Goal: Task Accomplishment & Management: Manage account settings

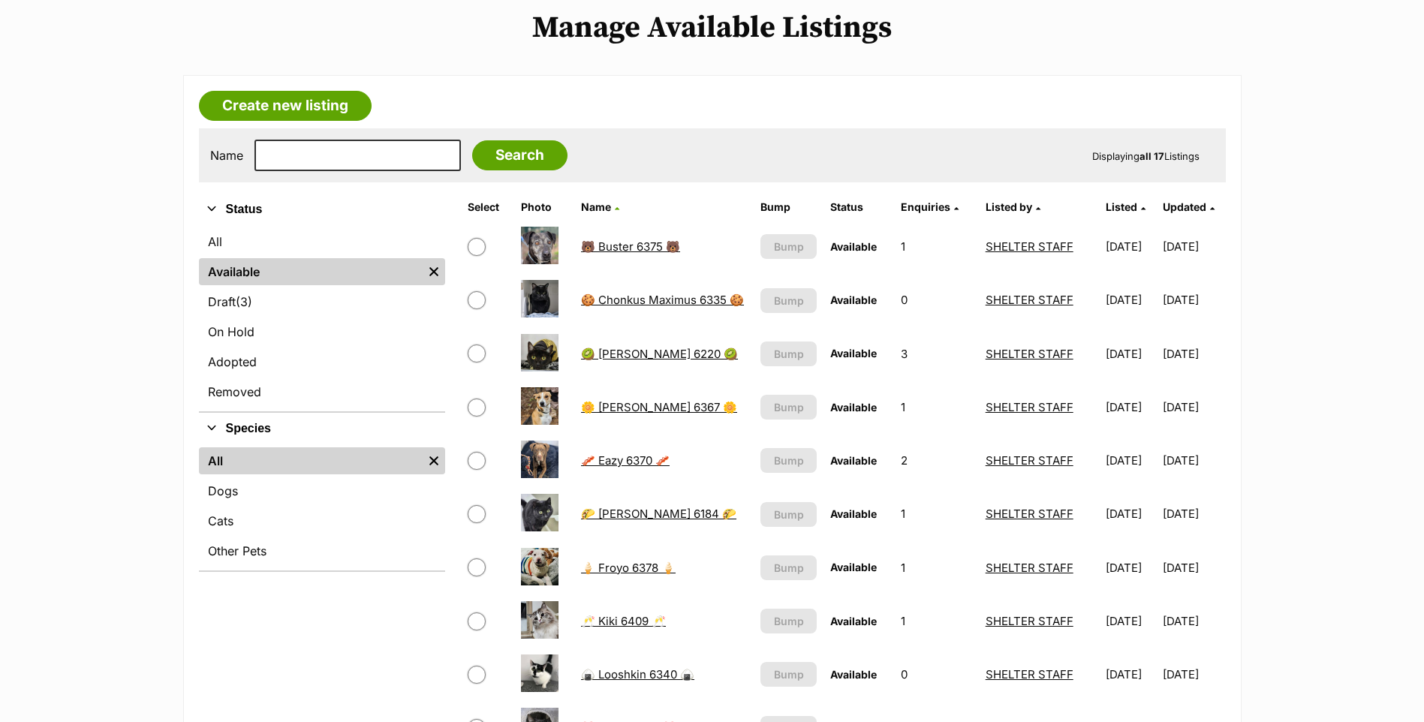
scroll to position [75, 0]
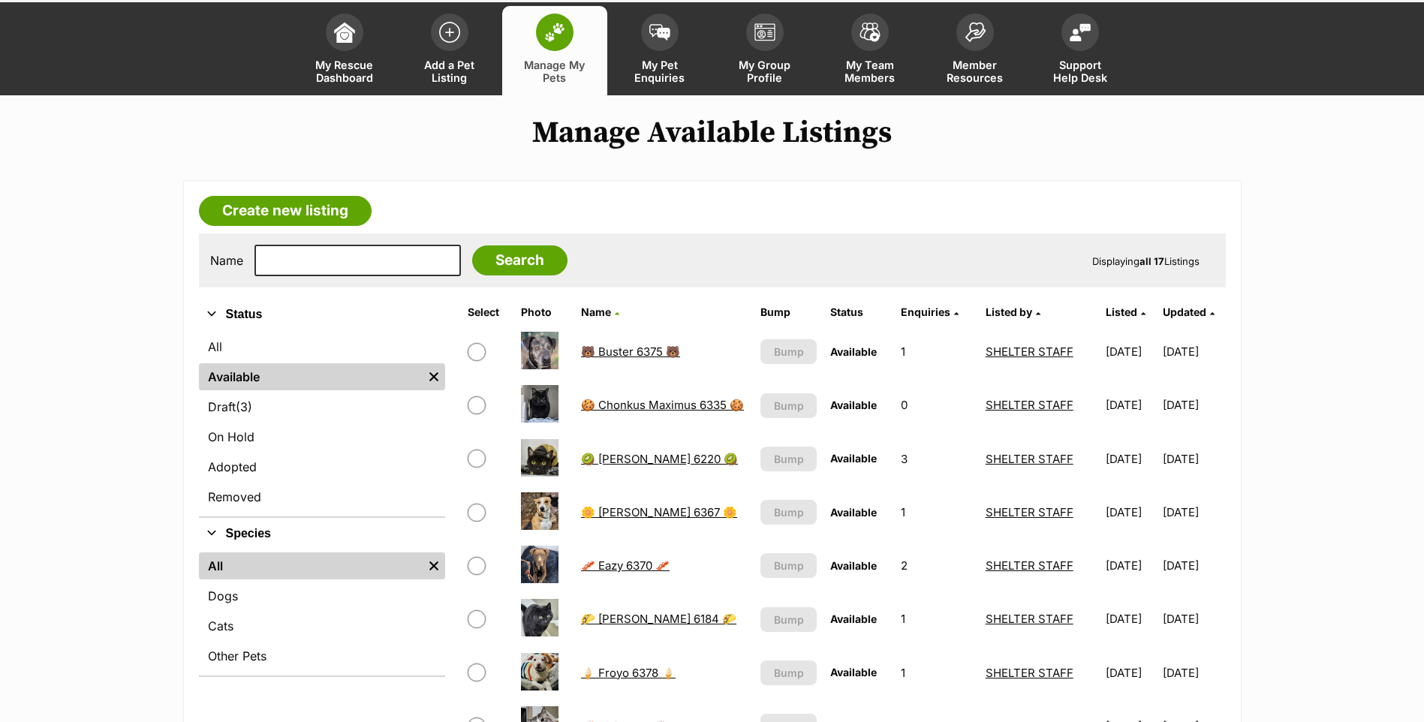
click at [286, 412] on link "Draft (3) Items" at bounding box center [322, 406] width 246 height 27
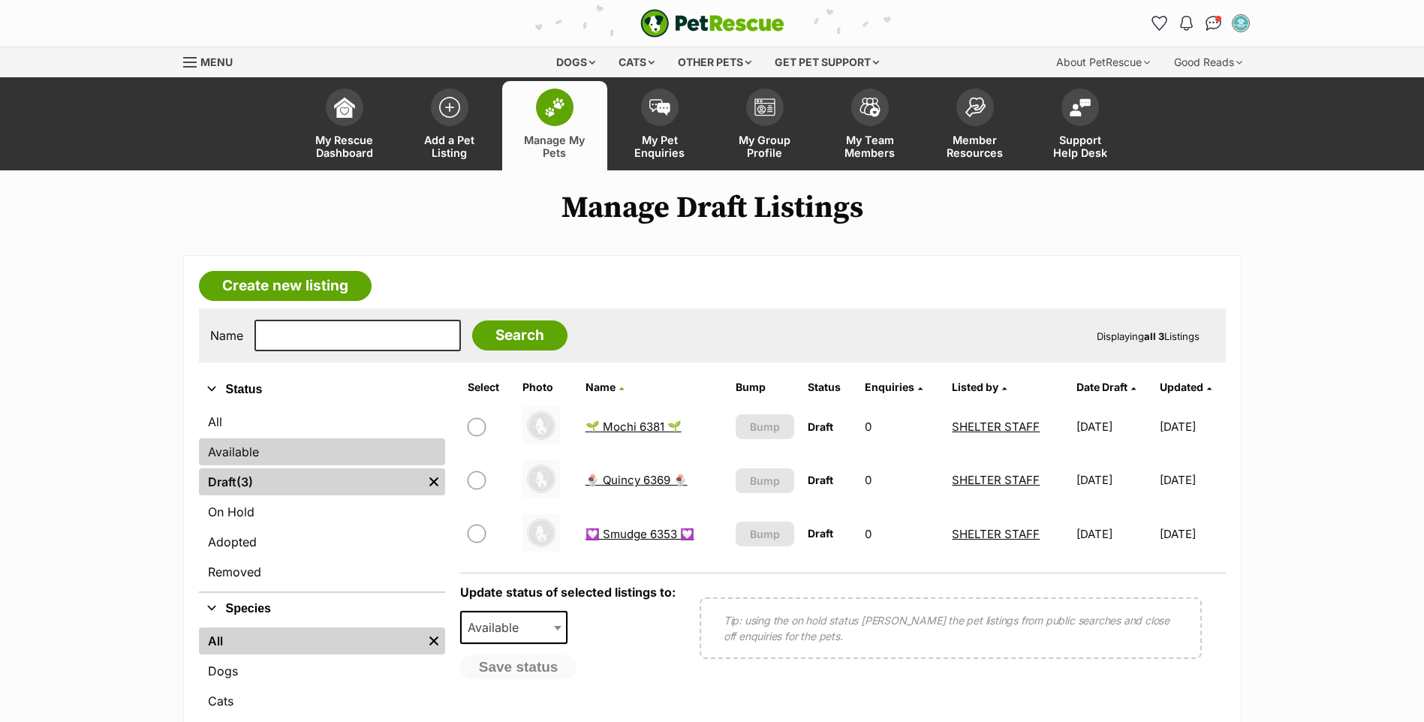
click at [272, 446] on link "Available" at bounding box center [322, 451] width 246 height 27
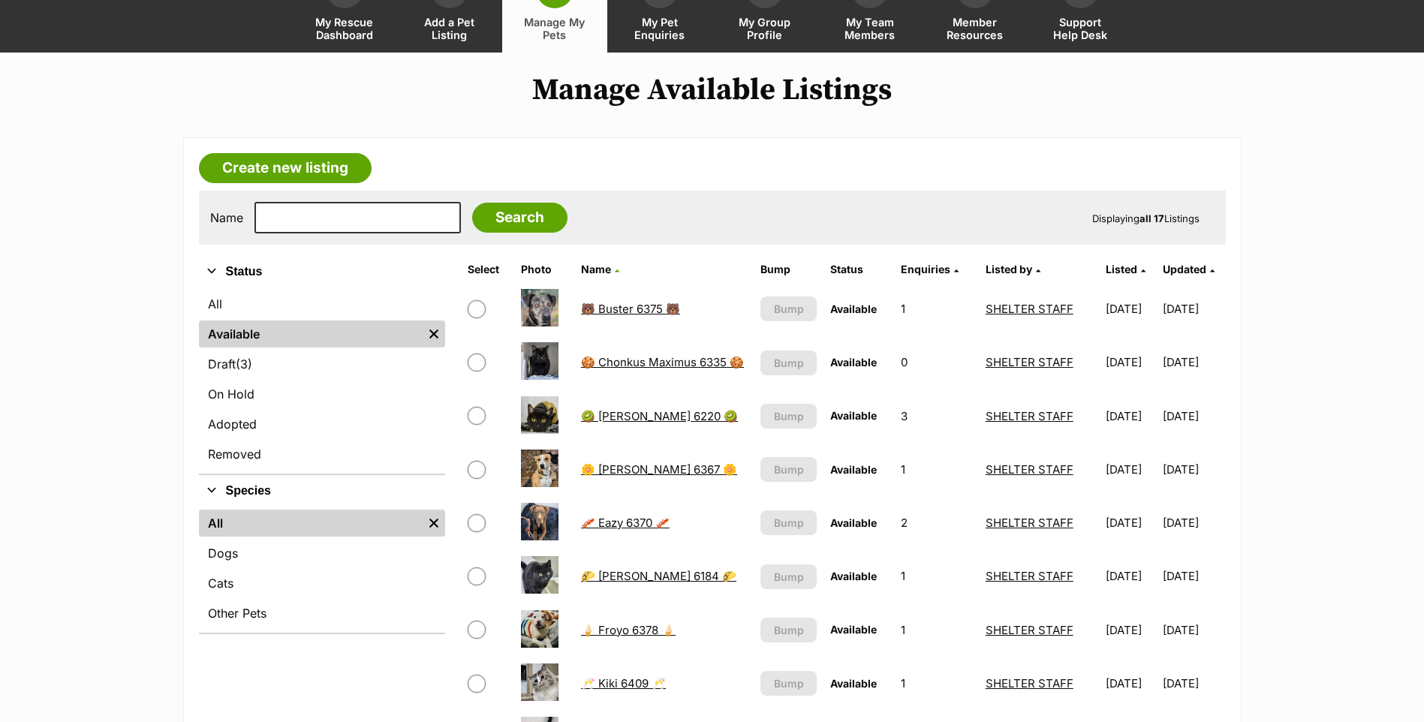
scroll to position [75, 0]
